Goal: Navigation & Orientation: Find specific page/section

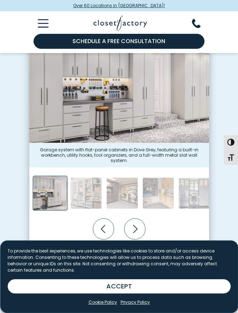
click at [147, 294] on button "ACCEPT" at bounding box center [118, 287] width 223 height 14
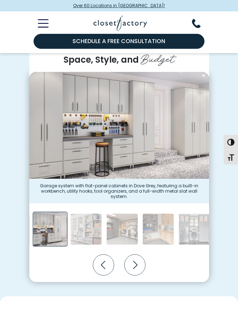
scroll to position [175, 0]
click at [131, 254] on icon "Next slide" at bounding box center [134, 264] width 21 height 21
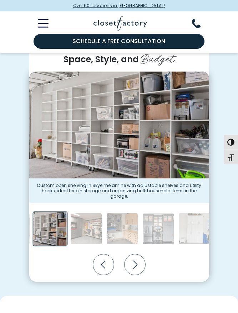
click at [133, 255] on icon "Next slide" at bounding box center [134, 264] width 21 height 21
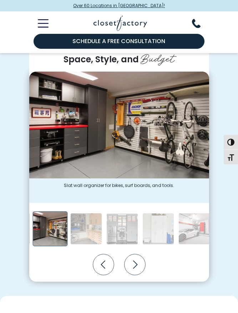
click at [133, 256] on icon "Next slide" at bounding box center [134, 264] width 21 height 21
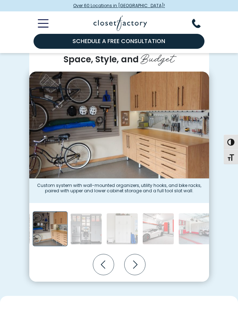
click at [135, 261] on icon "Next slide" at bounding box center [135, 265] width 4 height 8
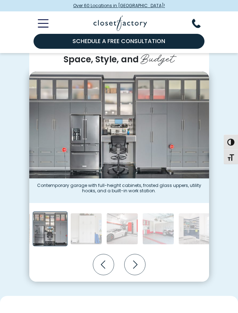
click at [137, 259] on icon "Next slide" at bounding box center [134, 264] width 21 height 21
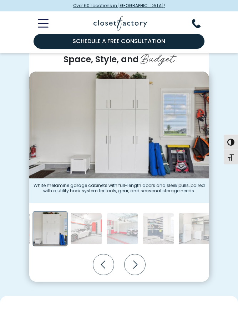
click at [136, 254] on icon "Next slide" at bounding box center [134, 264] width 21 height 21
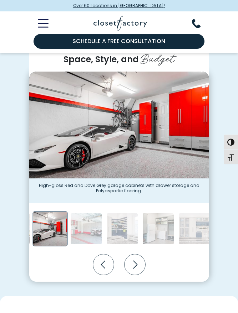
click at [141, 255] on icon "Next slide" at bounding box center [134, 264] width 21 height 21
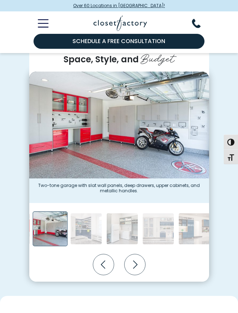
click at [139, 254] on icon "Next slide" at bounding box center [134, 264] width 21 height 21
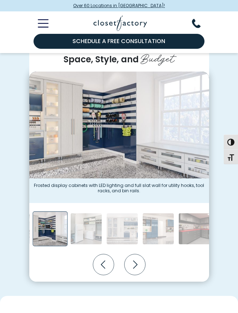
click at [139, 254] on icon "Next slide" at bounding box center [134, 264] width 21 height 21
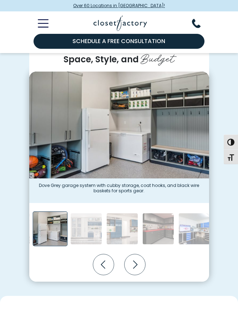
click at [141, 254] on icon "Next slide" at bounding box center [134, 264] width 21 height 21
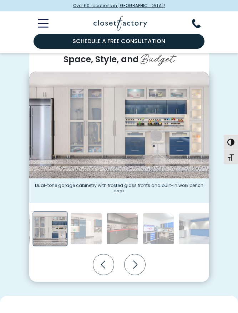
click at [141, 254] on icon "Next slide" at bounding box center [134, 264] width 21 height 21
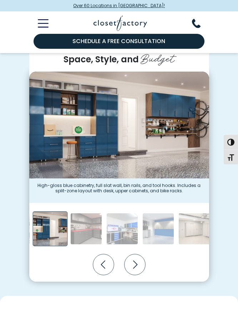
click at [141, 254] on icon "Next slide" at bounding box center [134, 264] width 21 height 21
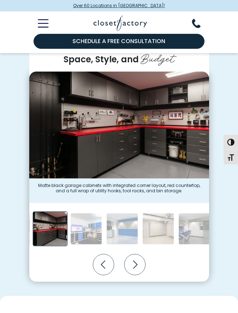
click at [140, 254] on icon "Next slide" at bounding box center [134, 264] width 21 height 21
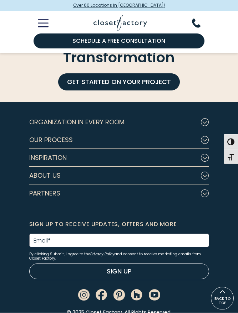
scroll to position [2447, 0]
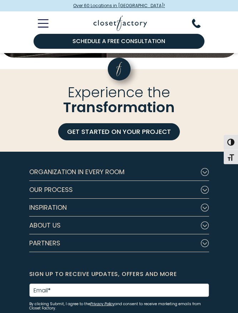
scroll to position [2406, 0]
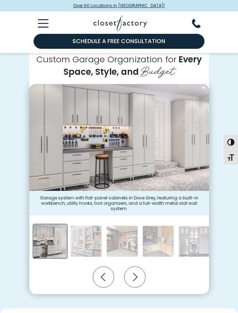
scroll to position [163, 0]
click at [133, 266] on icon "Next slide" at bounding box center [134, 276] width 21 height 21
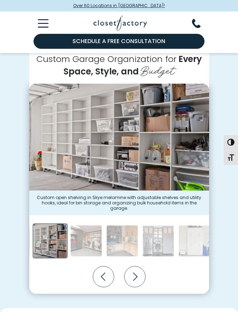
click at [136, 269] on icon "Next slide" at bounding box center [134, 276] width 21 height 21
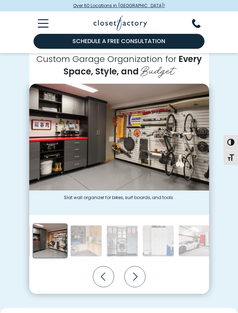
click at [137, 273] on icon "Next slide" at bounding box center [135, 277] width 4 height 8
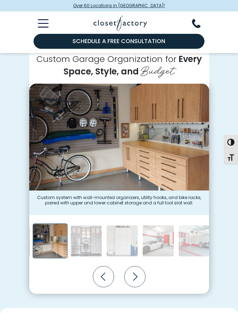
click at [138, 269] on icon "Next slide" at bounding box center [134, 276] width 21 height 21
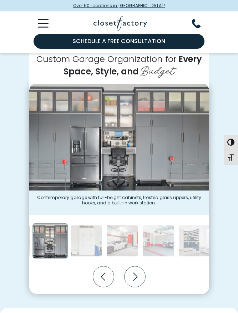
click at [139, 271] on icon "Next slide" at bounding box center [134, 276] width 21 height 21
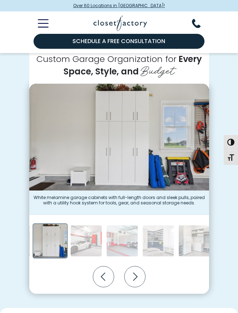
click at [137, 271] on icon "Next slide" at bounding box center [134, 276] width 21 height 21
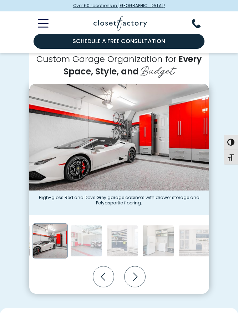
click at [138, 271] on icon "Next slide" at bounding box center [134, 276] width 21 height 21
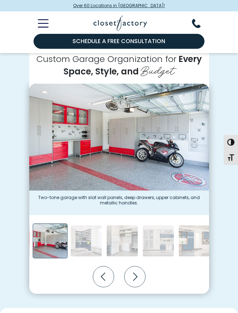
click at [138, 272] on icon "Next slide" at bounding box center [134, 276] width 21 height 21
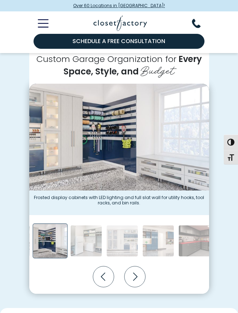
click at [46, 19] on icon "Toggle Mobile Menu" at bounding box center [43, 23] width 11 height 8
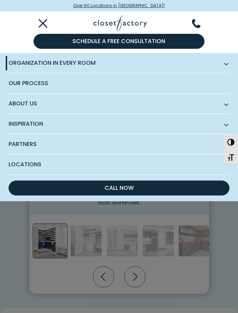
click at [225, 66] on span "Organization in Every Room" at bounding box center [119, 63] width 221 height 20
